Goal: Task Accomplishment & Management: Manage account settings

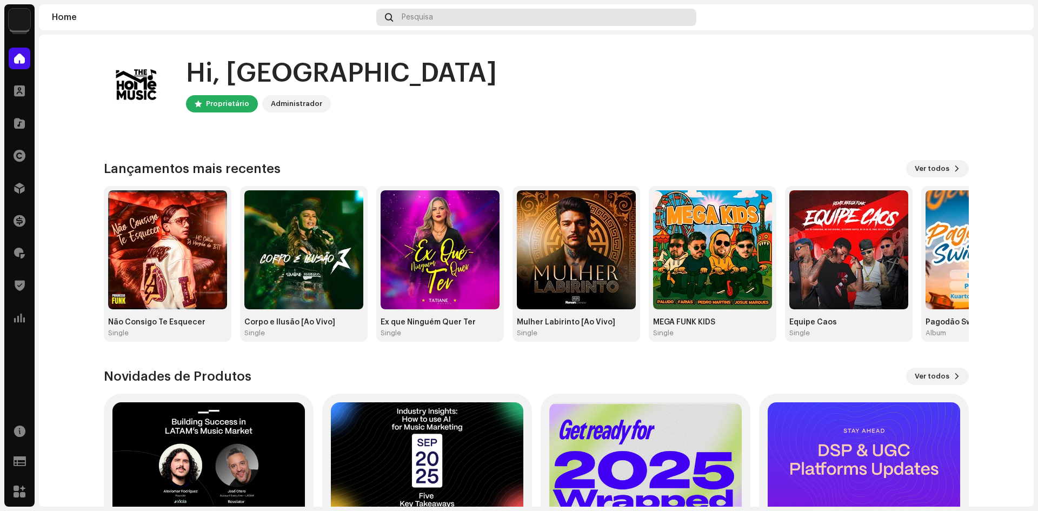
click at [417, 12] on div "Pesquisa" at bounding box center [536, 17] width 320 height 17
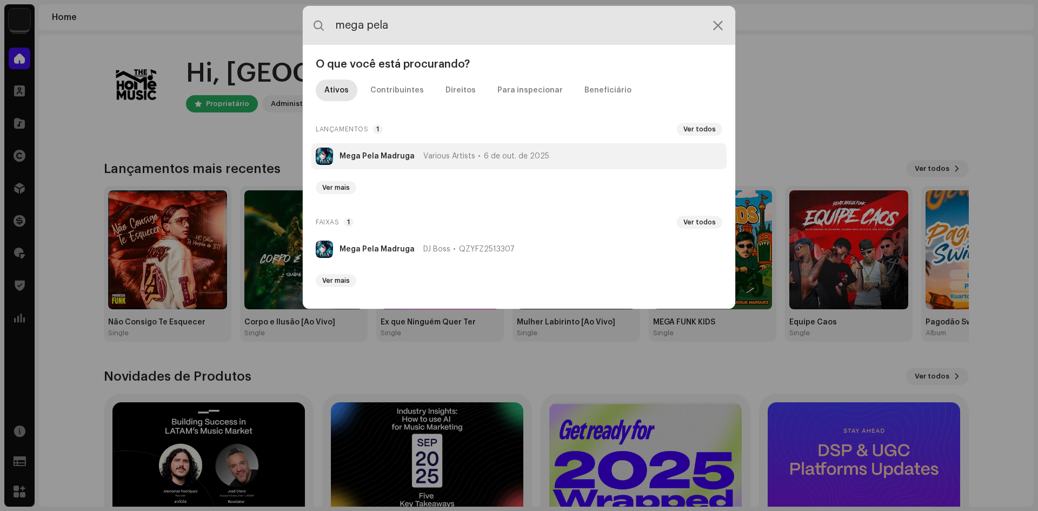
type input "mega pela"
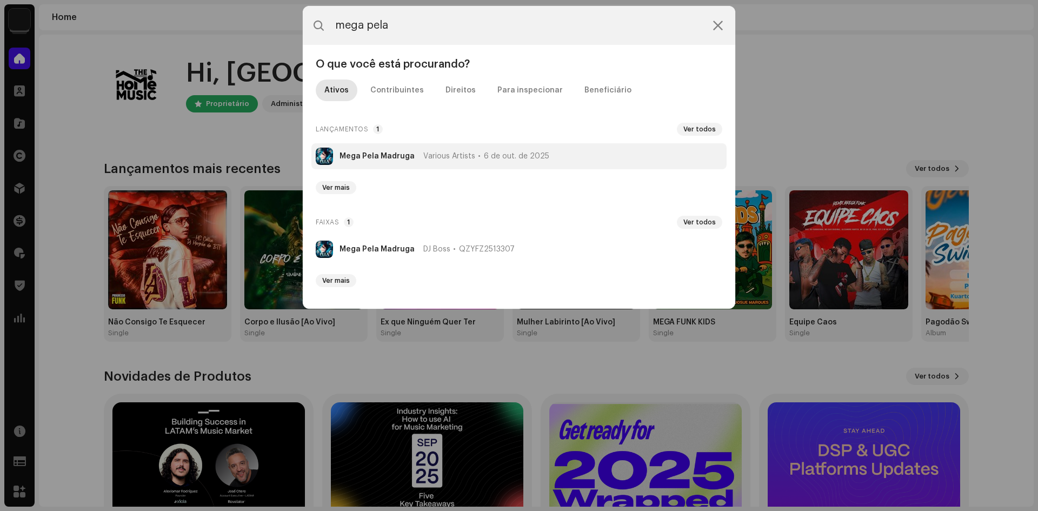
click at [451, 157] on span "Various Artists" at bounding box center [449, 156] width 52 height 9
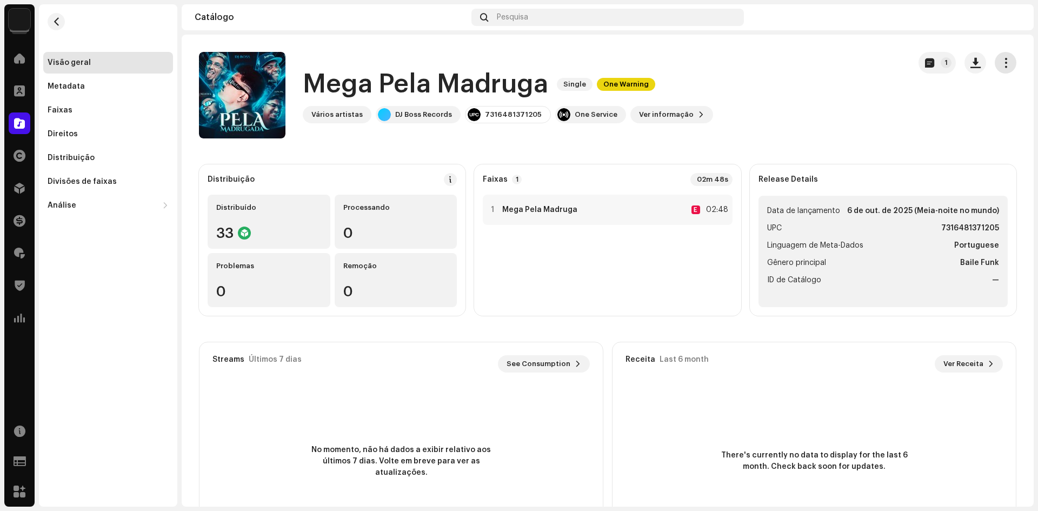
click at [1001, 63] on span "button" at bounding box center [1006, 62] width 10 height 9
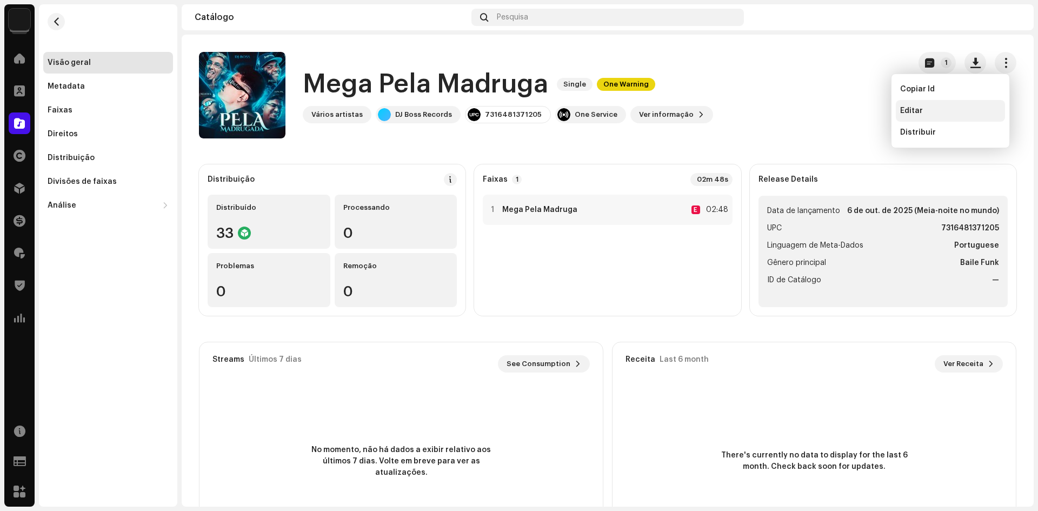
click at [946, 110] on div "Editar" at bounding box center [950, 110] width 101 height 9
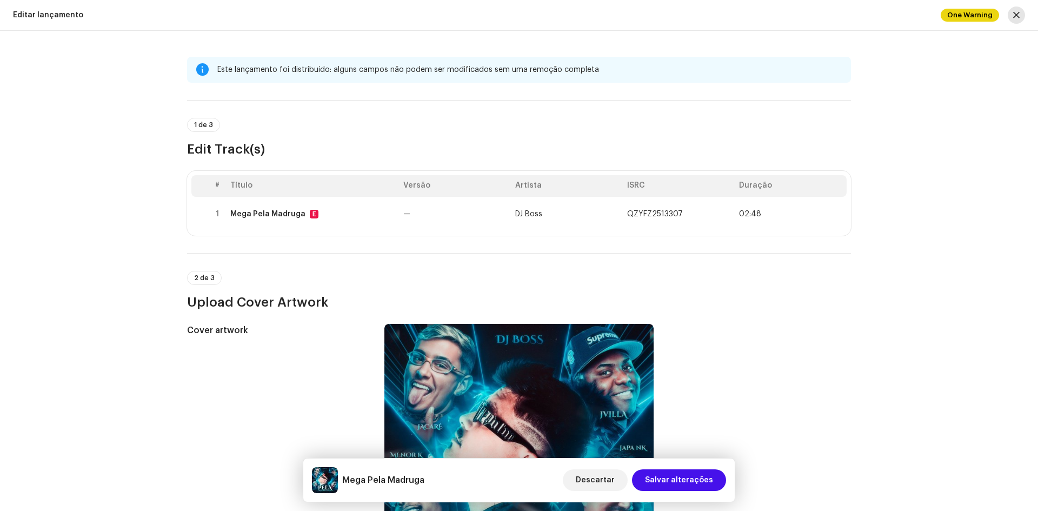
click at [1018, 17] on span "button" at bounding box center [1016, 15] width 6 height 9
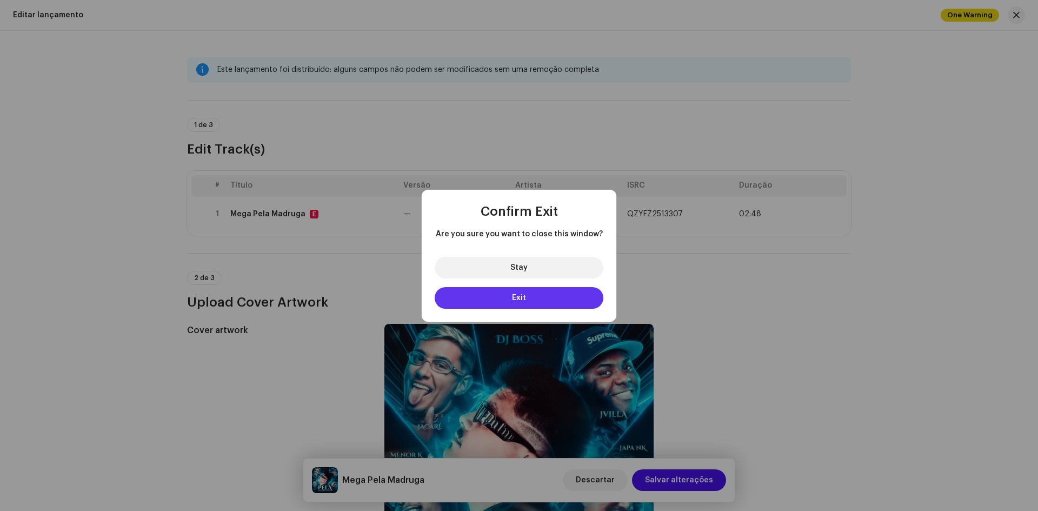
click at [548, 300] on button "Exit" at bounding box center [519, 298] width 169 height 22
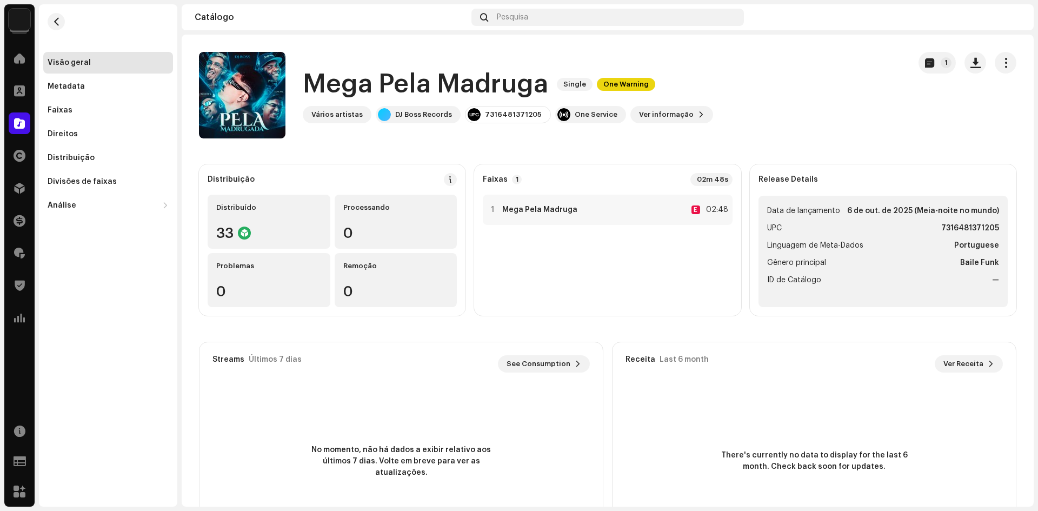
click at [355, 88] on h1 "Mega Pela [PERSON_NAME]" at bounding box center [425, 84] width 245 height 35
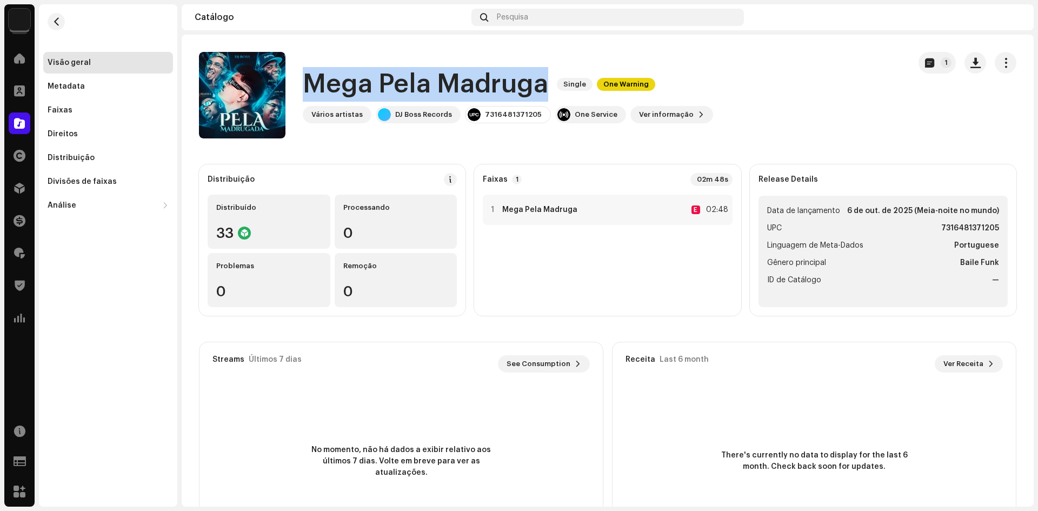
click at [355, 88] on h1 "Mega Pela [PERSON_NAME]" at bounding box center [425, 84] width 245 height 35
copy div "Mega Pela Madruga Single One Warning"
click at [670, 111] on span "Ver informação" at bounding box center [666, 115] width 55 height 22
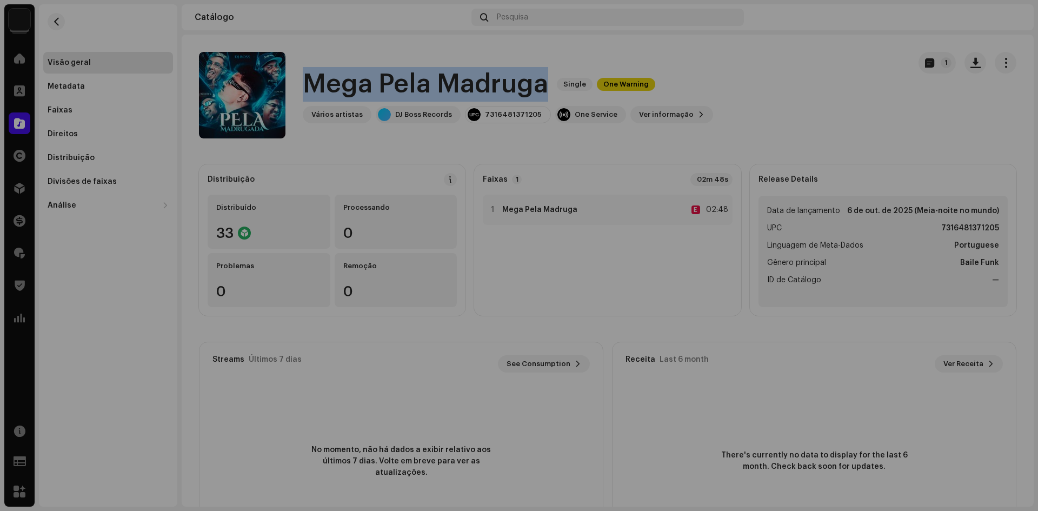
click at [906, 274] on div "Mega Pela Madruga 3043677 Metadata Distribuição Linguagem de Meta-Dados Portugu…" at bounding box center [519, 255] width 1038 height 511
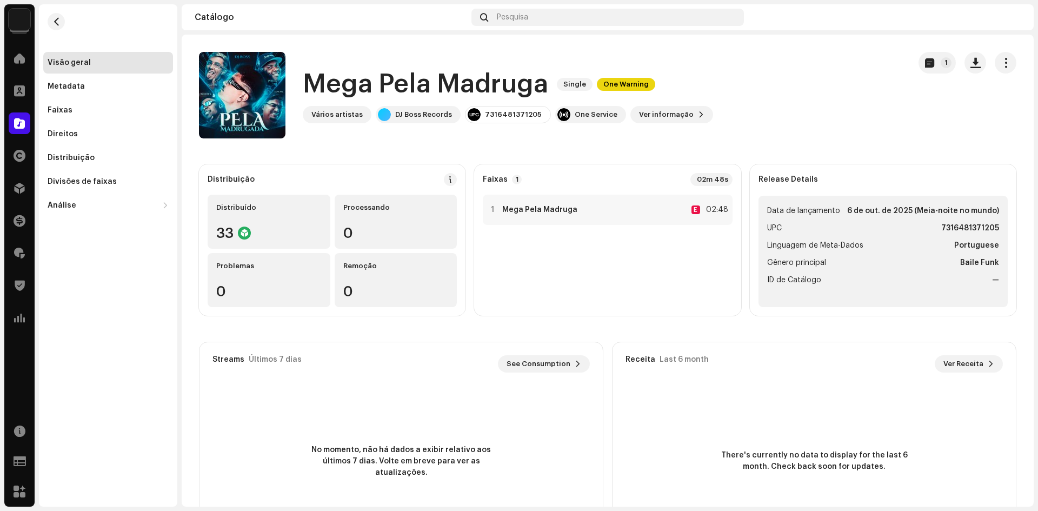
click at [952, 224] on strong "7316481371205" at bounding box center [970, 228] width 58 height 13
copy strong "7316481371205"
click at [642, 119] on span "Ver informação" at bounding box center [666, 115] width 55 height 22
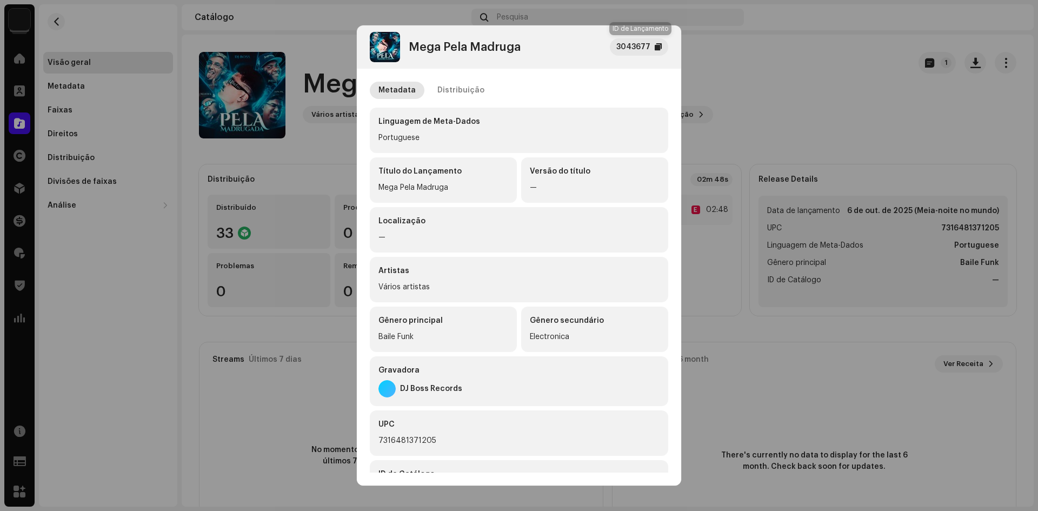
click at [655, 44] on div at bounding box center [658, 47] width 7 height 9
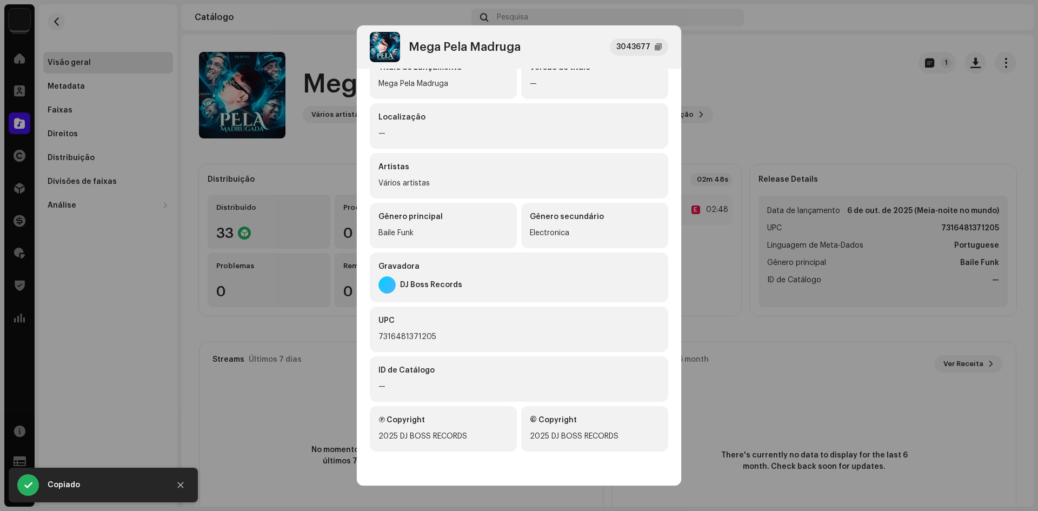
scroll to position [109, 0]
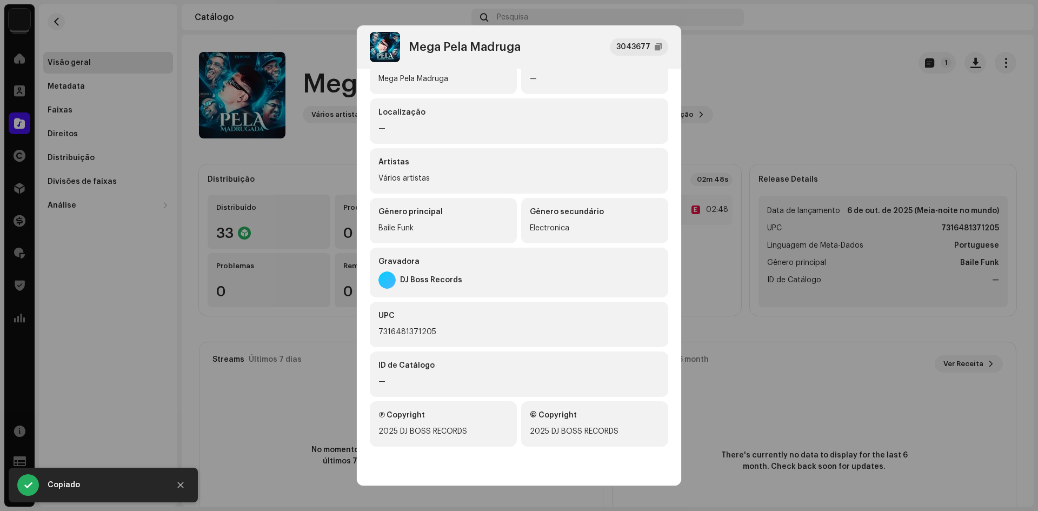
click at [445, 279] on div "DJ Boss Records" at bounding box center [431, 280] width 62 height 9
copy div "DJ Boss Records"
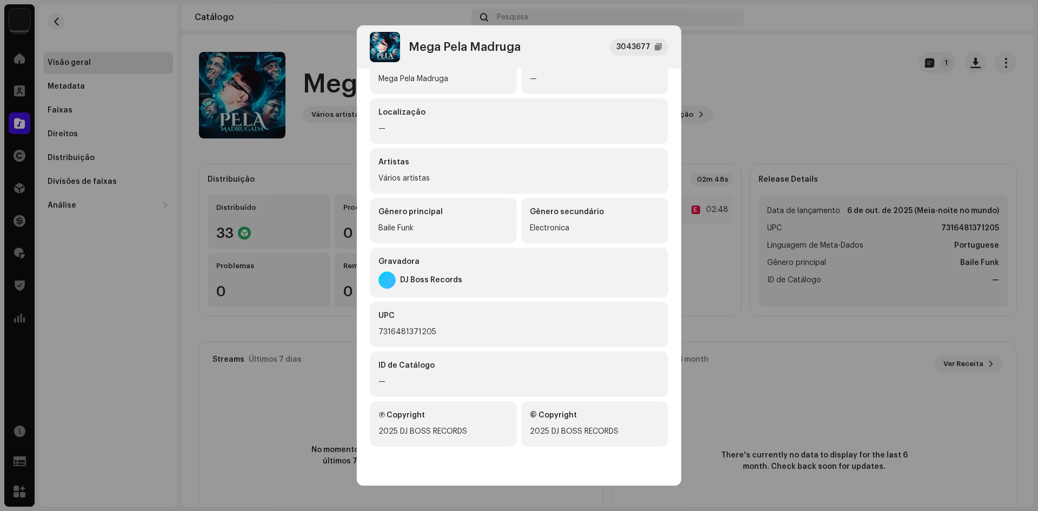
click at [423, 42] on div "Mega Pela [PERSON_NAME]" at bounding box center [465, 47] width 112 height 13
copy div "Mega Pela [PERSON_NAME]"
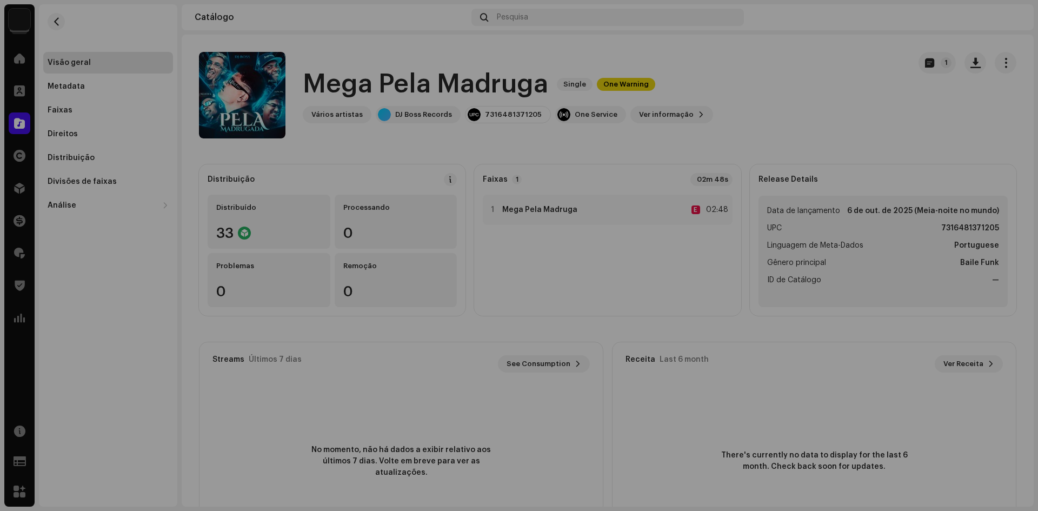
click at [930, 142] on div "Mega Pela Madruga 3043677 Metadata Distribuição Linguagem de Meta-Dados Portugu…" at bounding box center [519, 255] width 1038 height 511
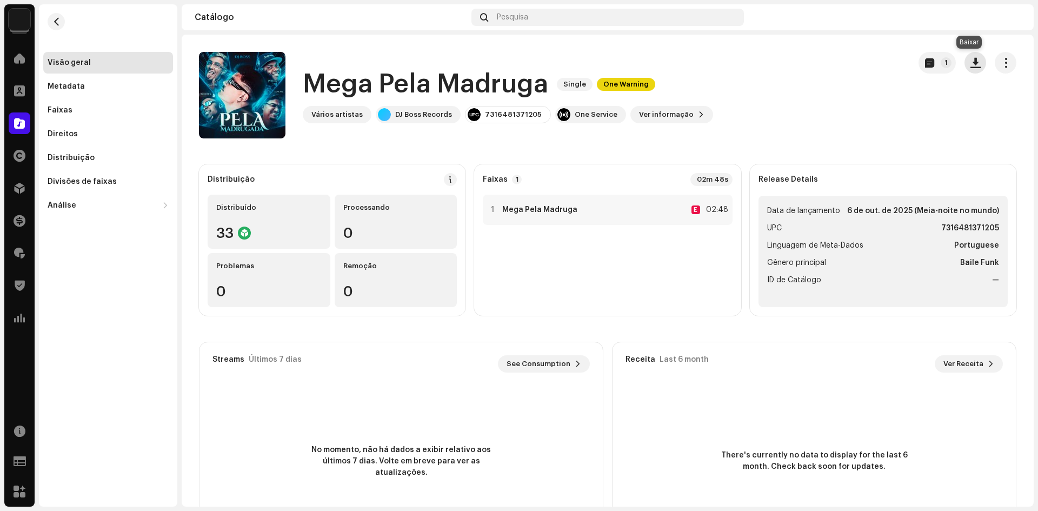
click at [974, 62] on button "button" at bounding box center [975, 63] width 22 height 22
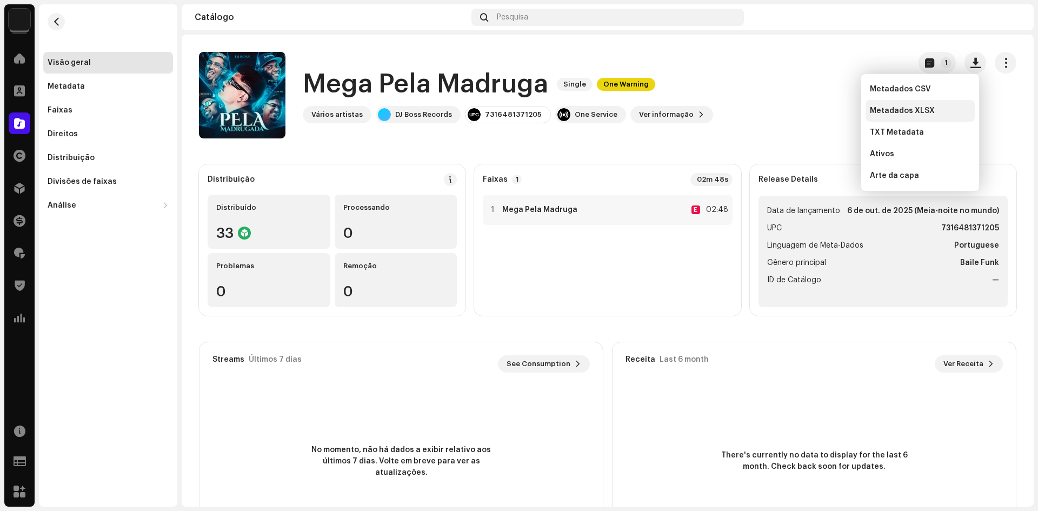
click at [899, 115] on span "Metadados XLSX" at bounding box center [902, 110] width 65 height 9
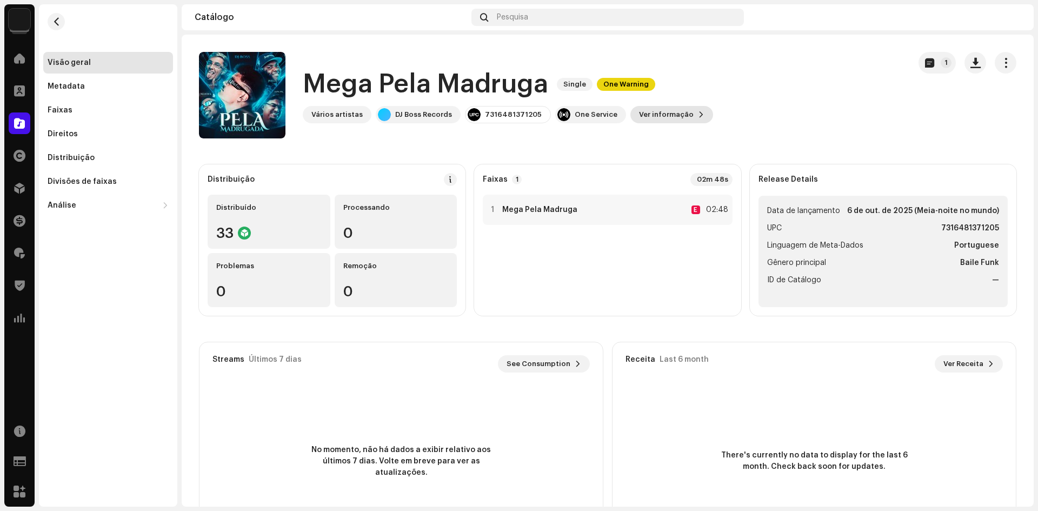
click at [641, 114] on span "Ver informação" at bounding box center [666, 115] width 55 height 22
click at [756, 195] on div "Mega Pela Madruga 3043677 Metadata Distribuição Linguagem de Meta-Dados Portugu…" at bounding box center [519, 255] width 1038 height 511
click at [333, 114] on div "Vários artistas" at bounding box center [336, 114] width 51 height 9
click at [403, 116] on div "DJ Boss Records" at bounding box center [423, 114] width 57 height 9
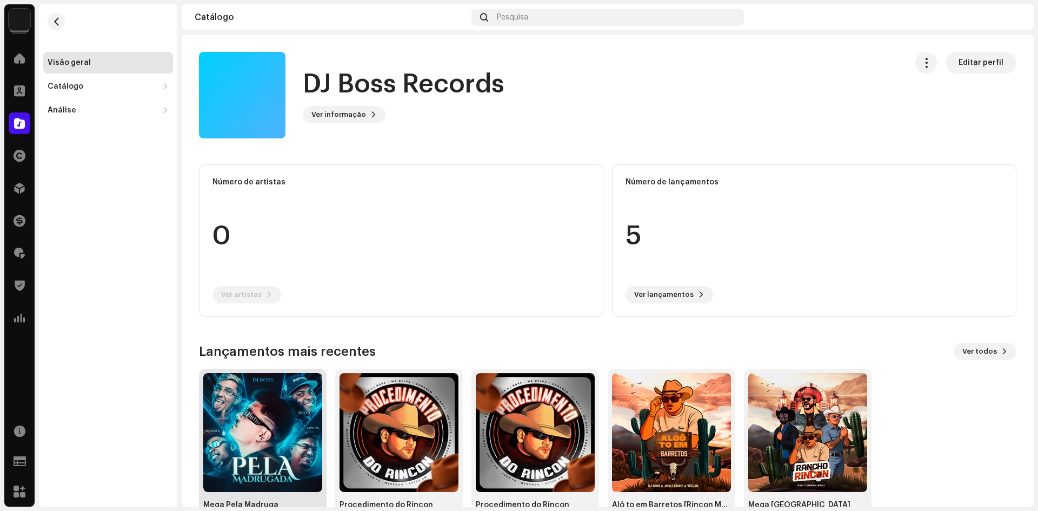
click at [265, 432] on img at bounding box center [262, 432] width 119 height 119
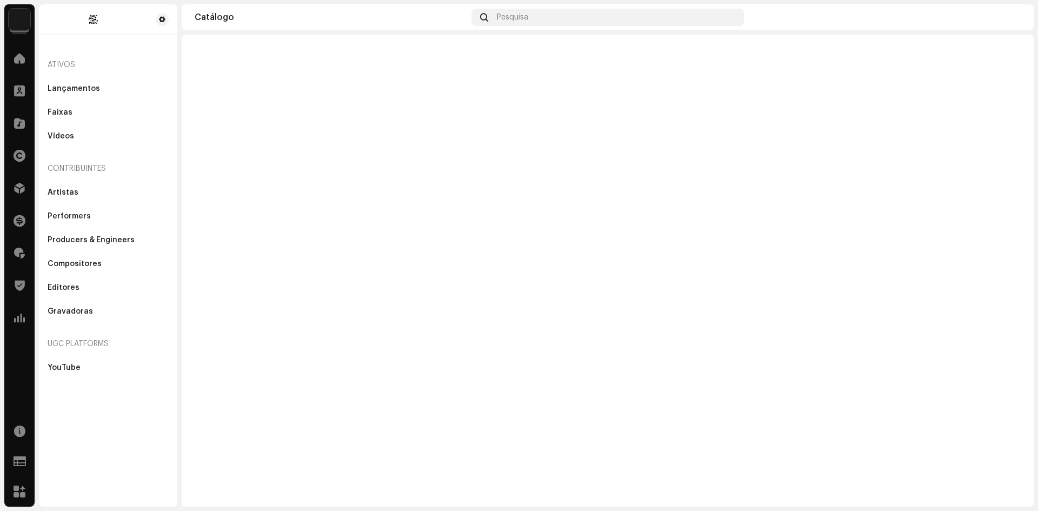
click at [18, 24] on img at bounding box center [20, 20] width 22 height 22
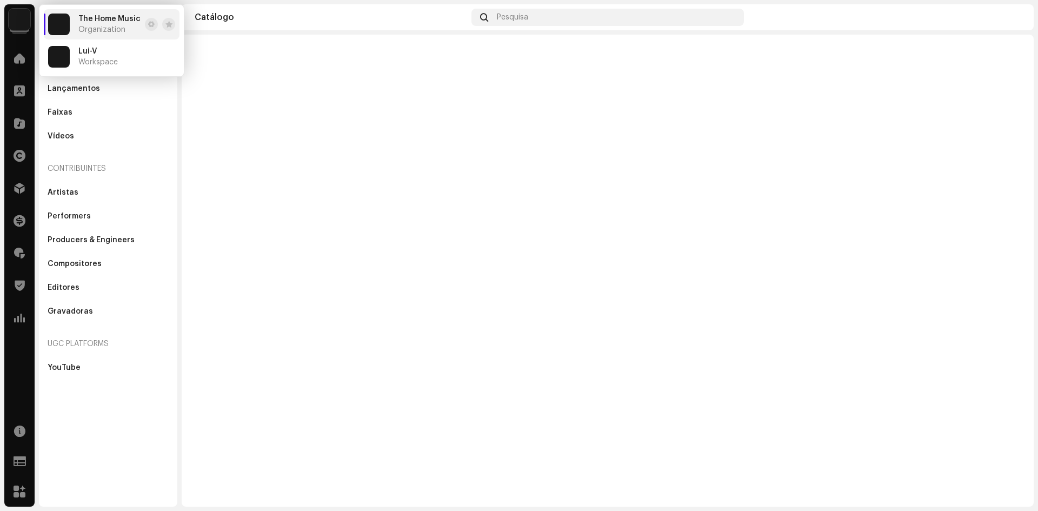
click at [108, 19] on span "The Home Music" at bounding box center [109, 19] width 62 height 9
click at [216, 83] on div at bounding box center [608, 271] width 852 height 472
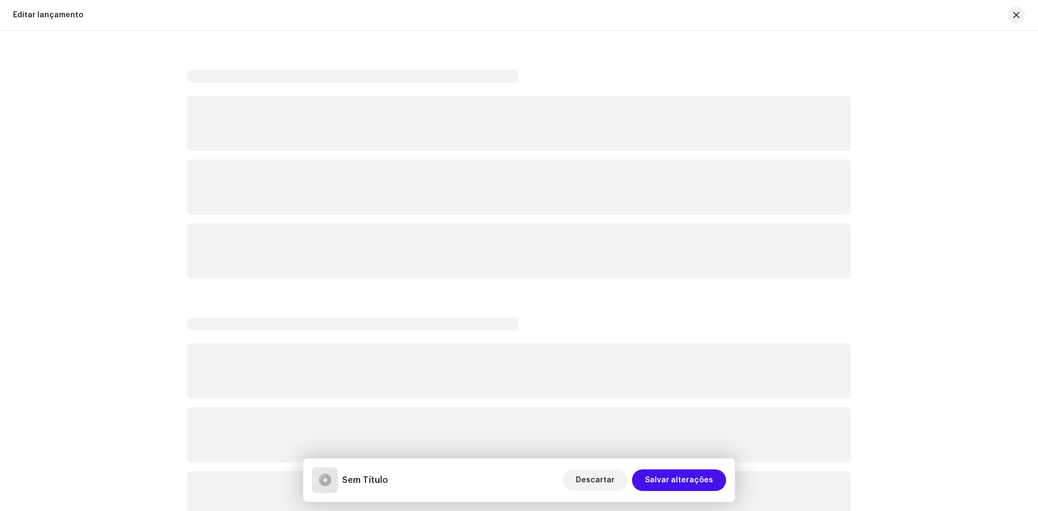
click at [96, 19] on div "Editar lançamento" at bounding box center [519, 15] width 1038 height 31
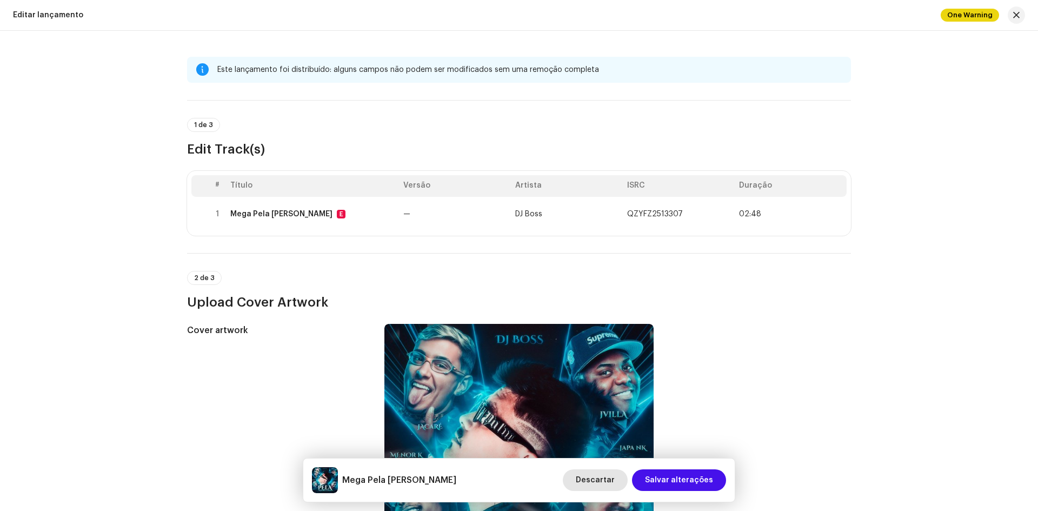
click at [607, 483] on span "Descartar" at bounding box center [595, 480] width 39 height 22
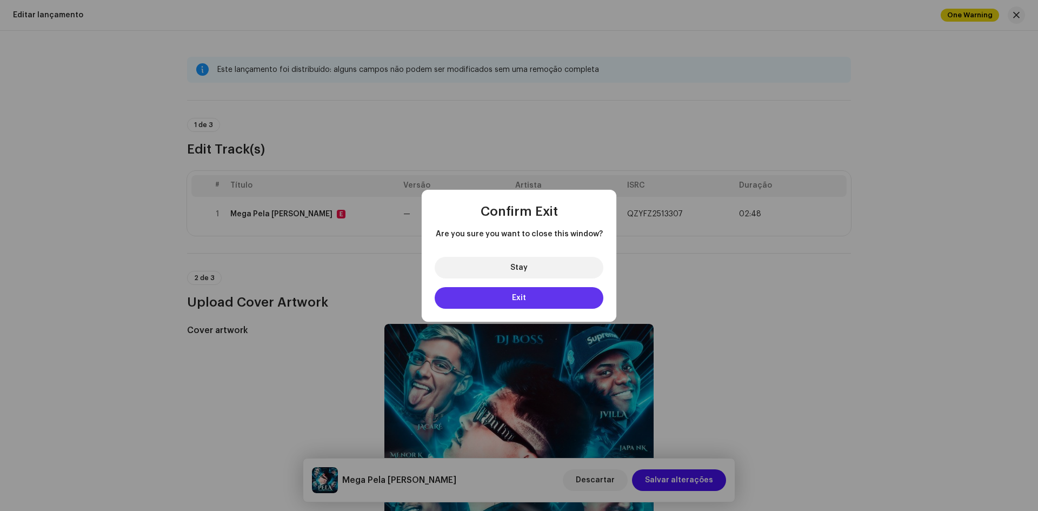
click at [523, 299] on span "Exit" at bounding box center [519, 298] width 14 height 8
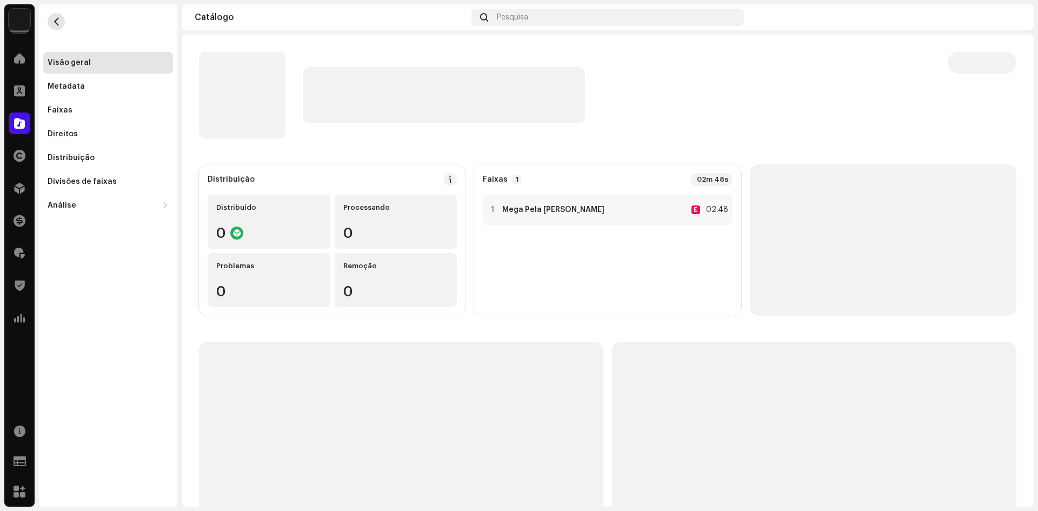
click at [58, 18] on span "button" at bounding box center [56, 21] width 8 height 9
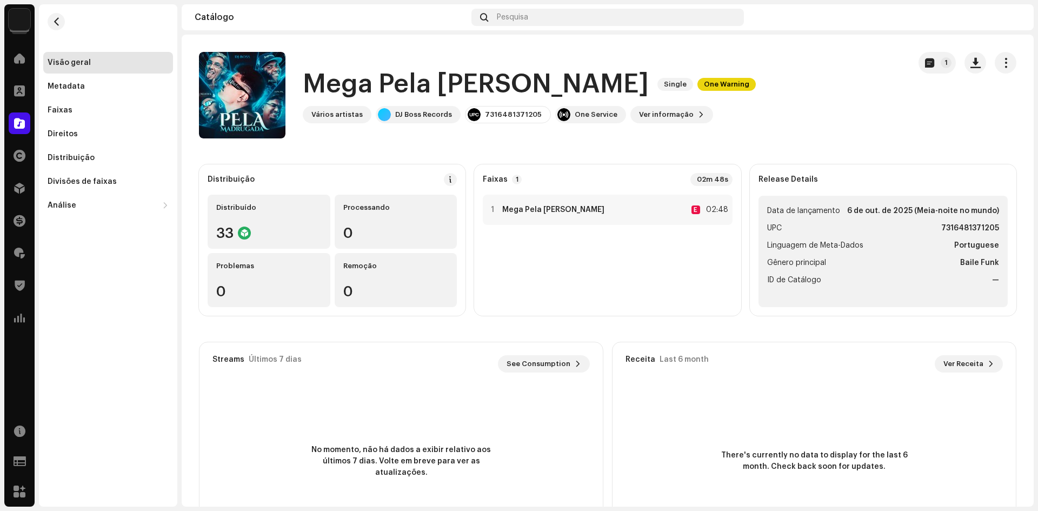
click at [25, 19] on img at bounding box center [20, 20] width 22 height 22
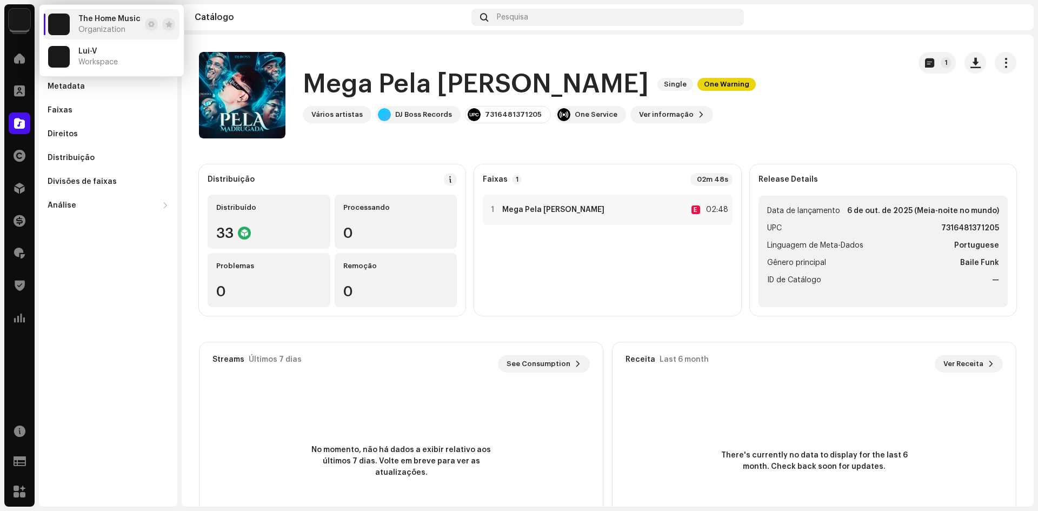
click at [75, 25] on div "The Home Music Organization" at bounding box center [94, 25] width 92 height 22
click at [150, 24] on span at bounding box center [151, 24] width 6 height 9
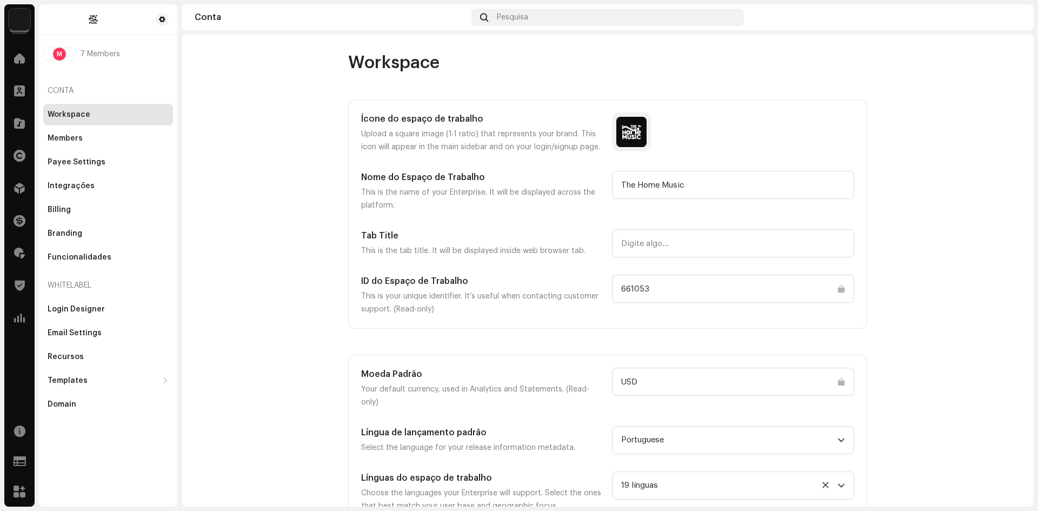
click at [663, 291] on input "661053" at bounding box center [733, 289] width 242 height 28
click at [679, 285] on input "661053" at bounding box center [733, 289] width 242 height 28
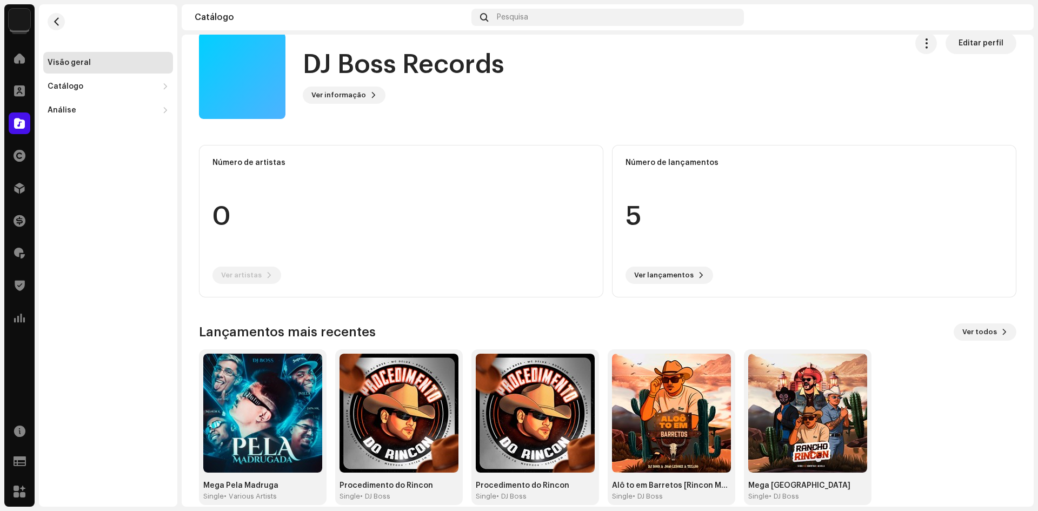
scroll to position [35, 0]
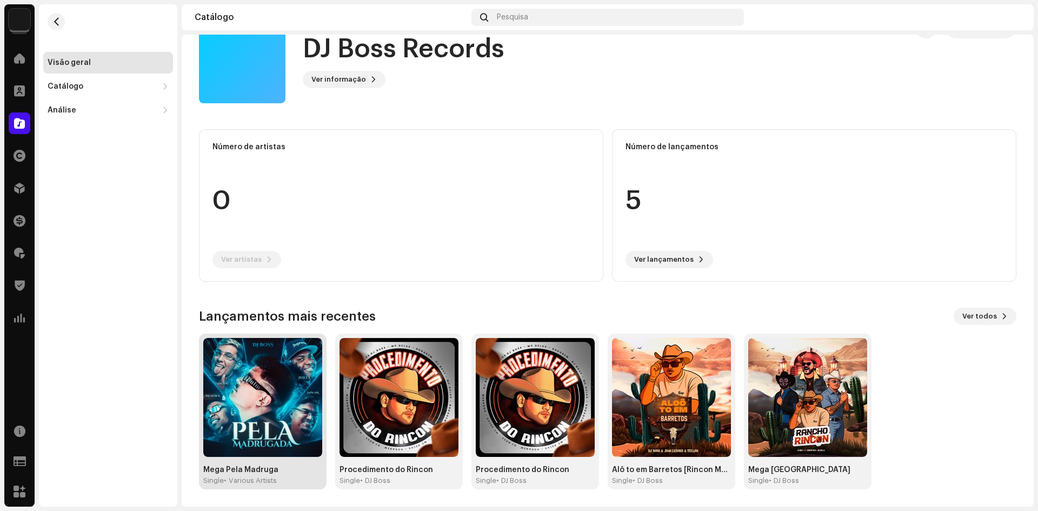
click at [260, 416] on img at bounding box center [262, 397] width 119 height 119
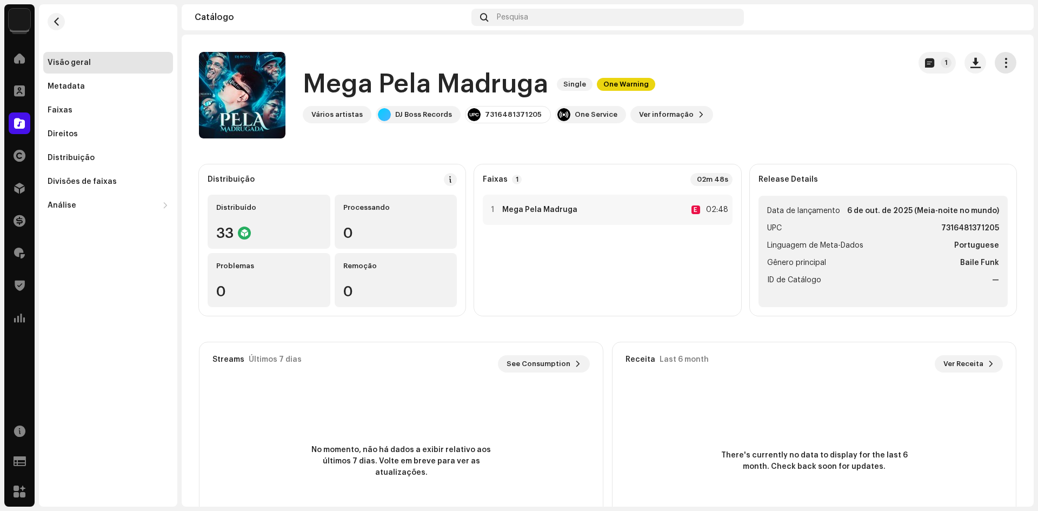
click at [502, 63] on button "button" at bounding box center [1006, 63] width 22 height 22
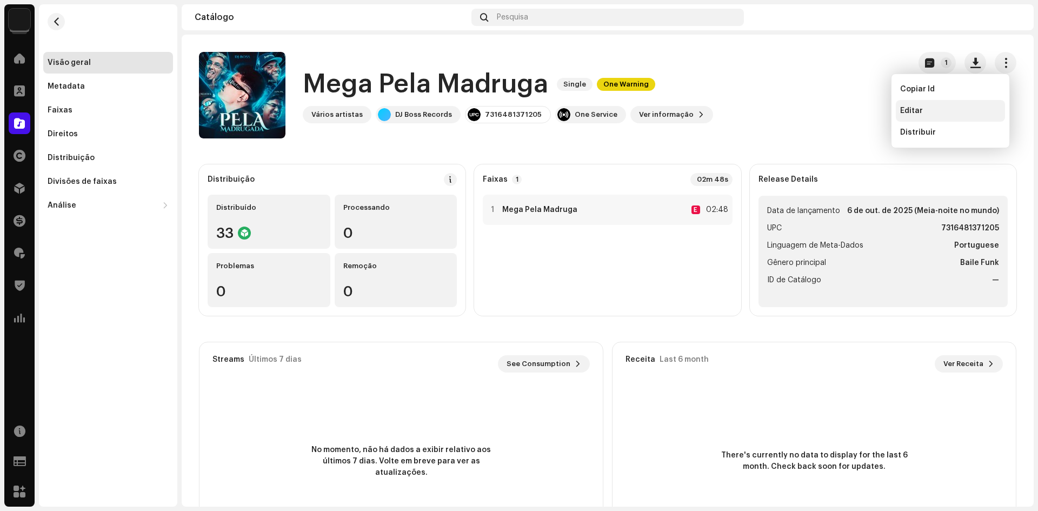
click at [502, 108] on div "Editar" at bounding box center [950, 110] width 101 height 9
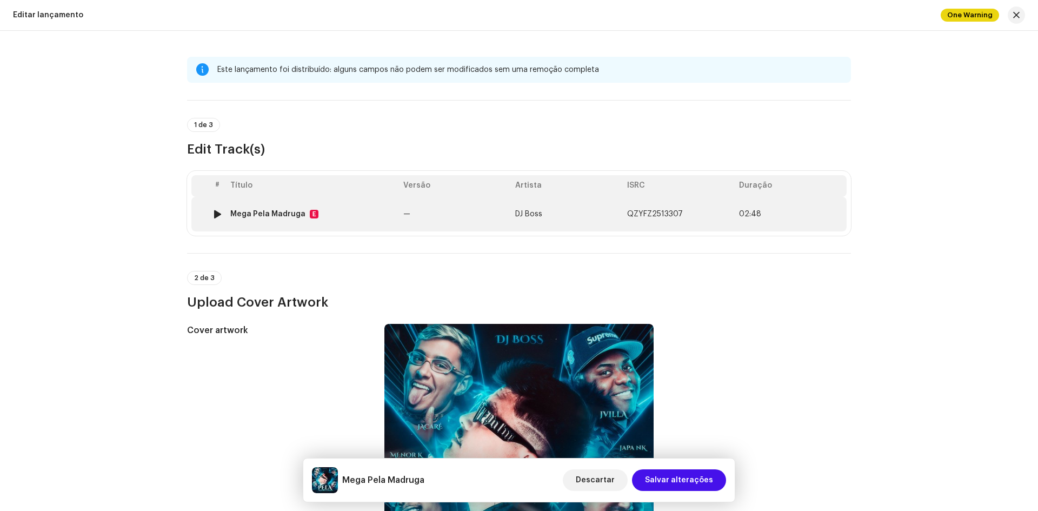
click at [372, 206] on td "Mega Pela Madruga E" at bounding box center [312, 214] width 173 height 35
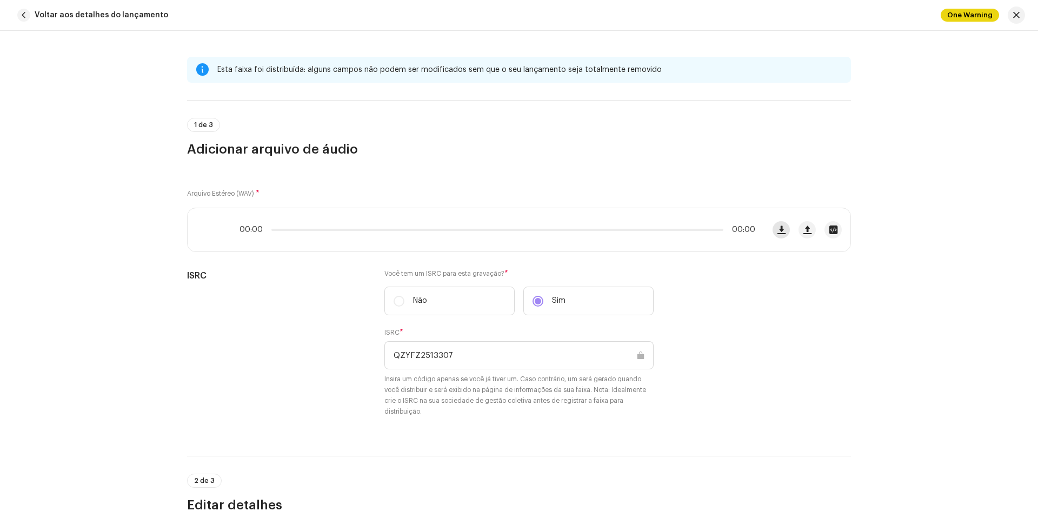
click at [502, 231] on button "button" at bounding box center [780, 229] width 17 height 17
click at [502, 15] on button "button" at bounding box center [1016, 14] width 17 height 17
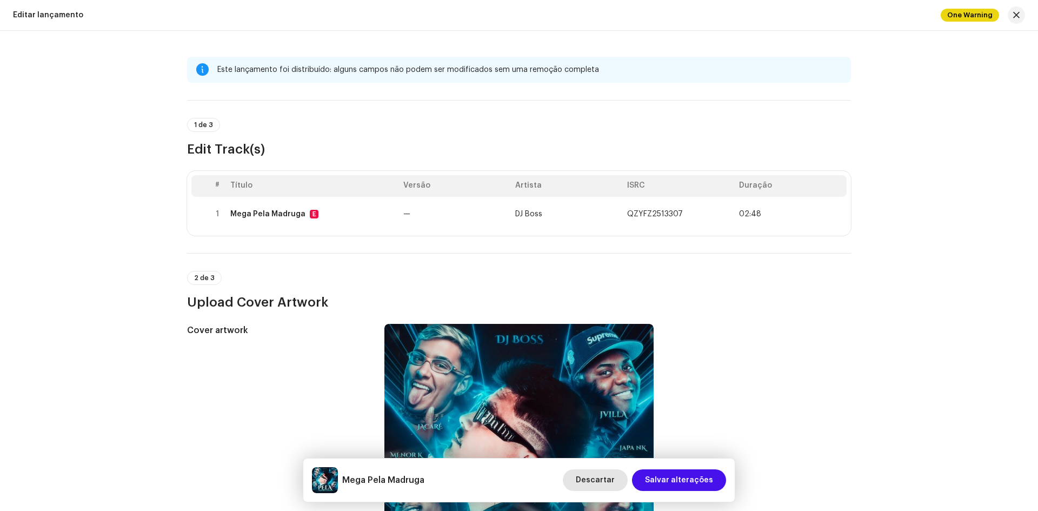
click at [502, 475] on span "Descartar" at bounding box center [595, 480] width 39 height 22
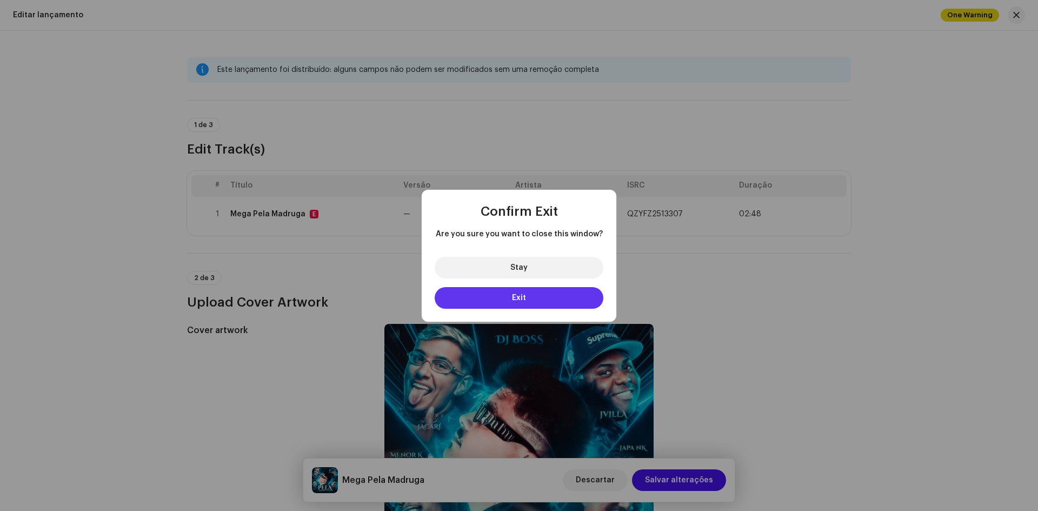
click at [502, 292] on button "Exit" at bounding box center [519, 298] width 169 height 22
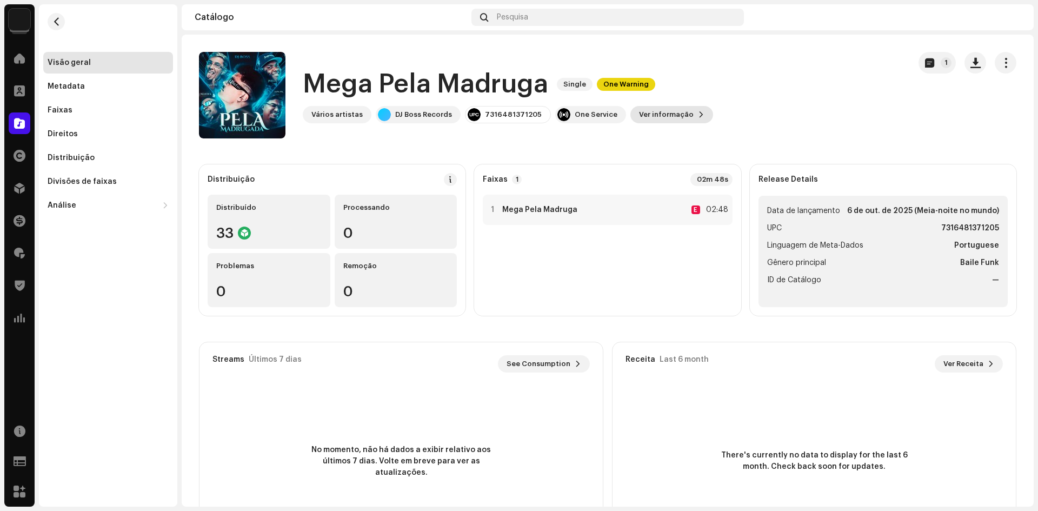
click at [502, 108] on span "Ver informação" at bounding box center [666, 115] width 55 height 22
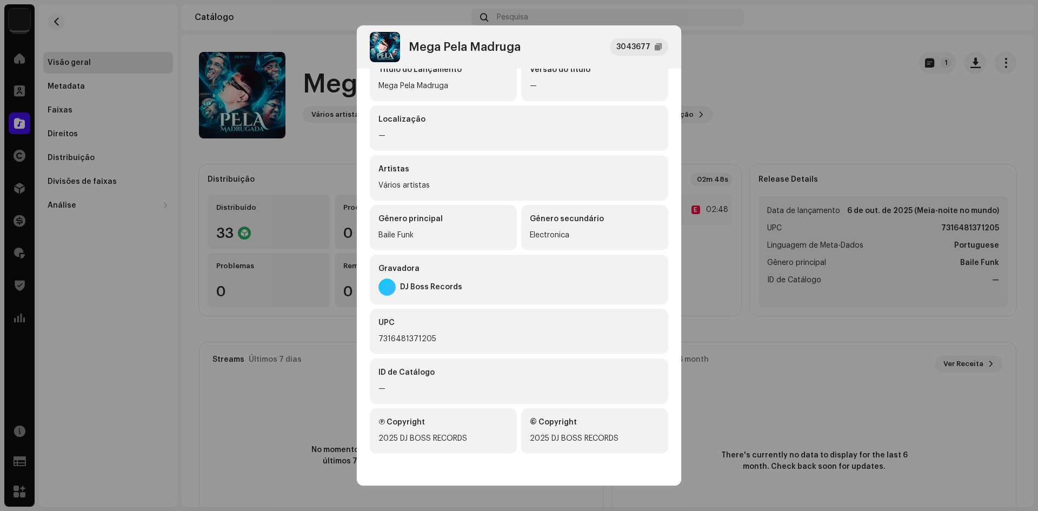
scroll to position [109, 0]
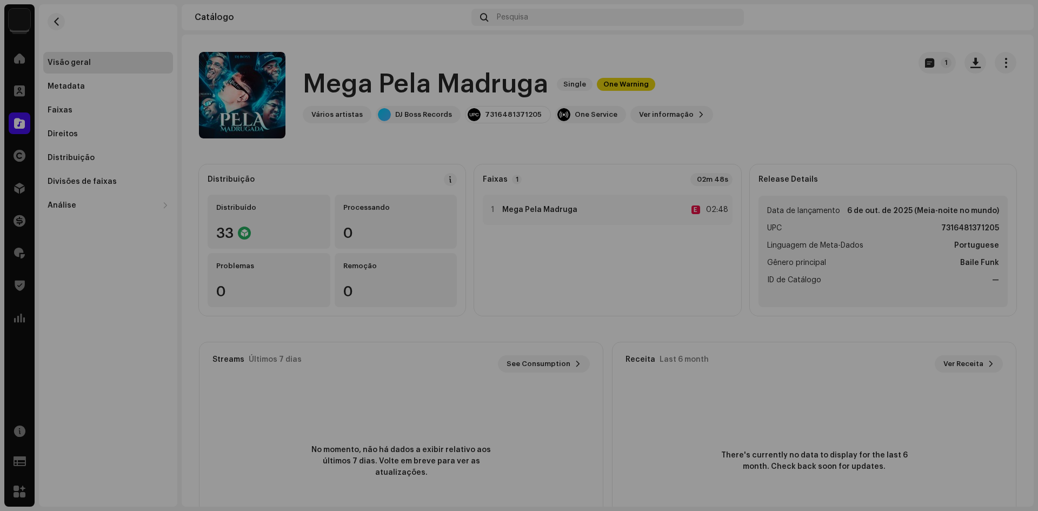
click at [502, 323] on div "Mega Pela Madruga 3043677 Metadata Distribuição Linguagem de Meta-Dados Portugu…" at bounding box center [519, 255] width 1038 height 511
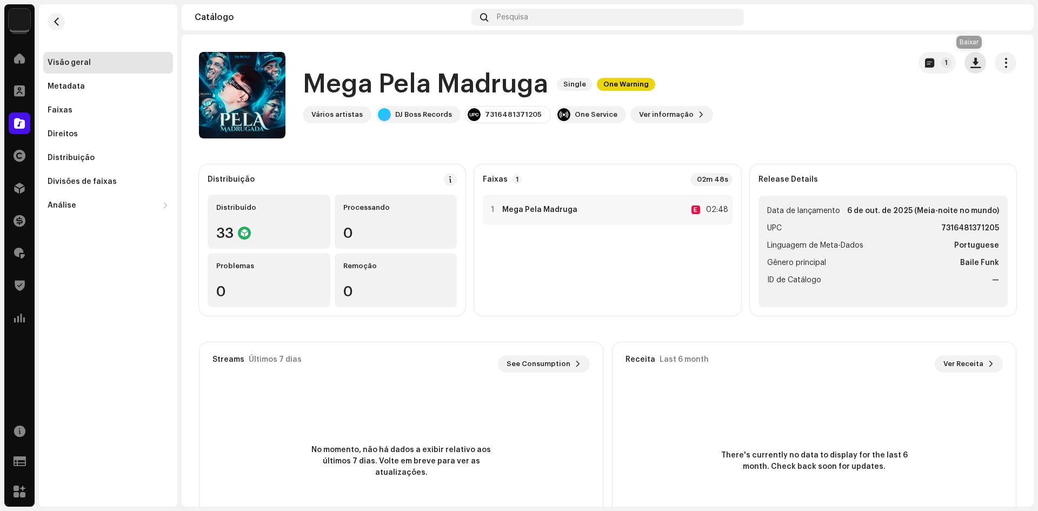
click at [502, 65] on span "button" at bounding box center [975, 62] width 10 height 9
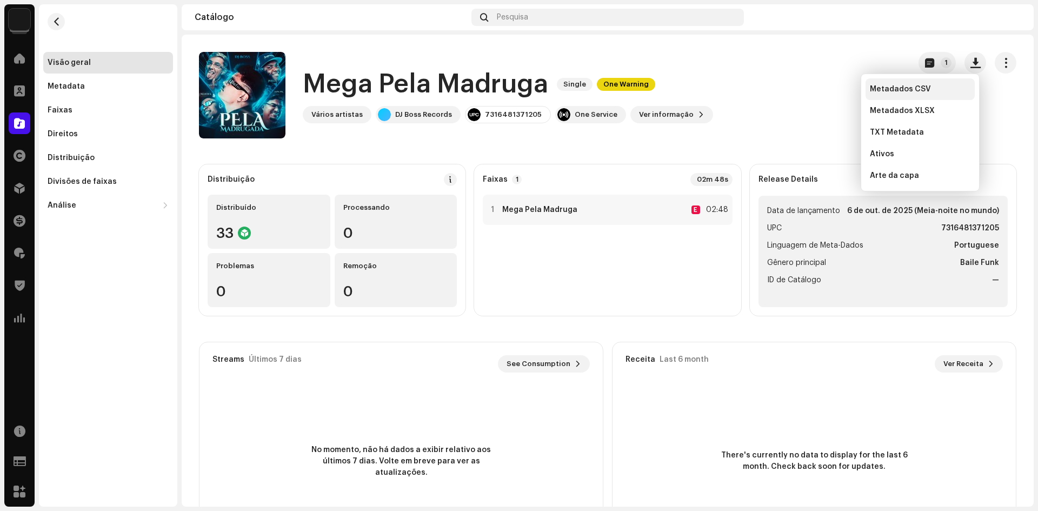
click at [502, 90] on div "Metadados CSV" at bounding box center [920, 89] width 101 height 9
